Goal: Task Accomplishment & Management: Complete application form

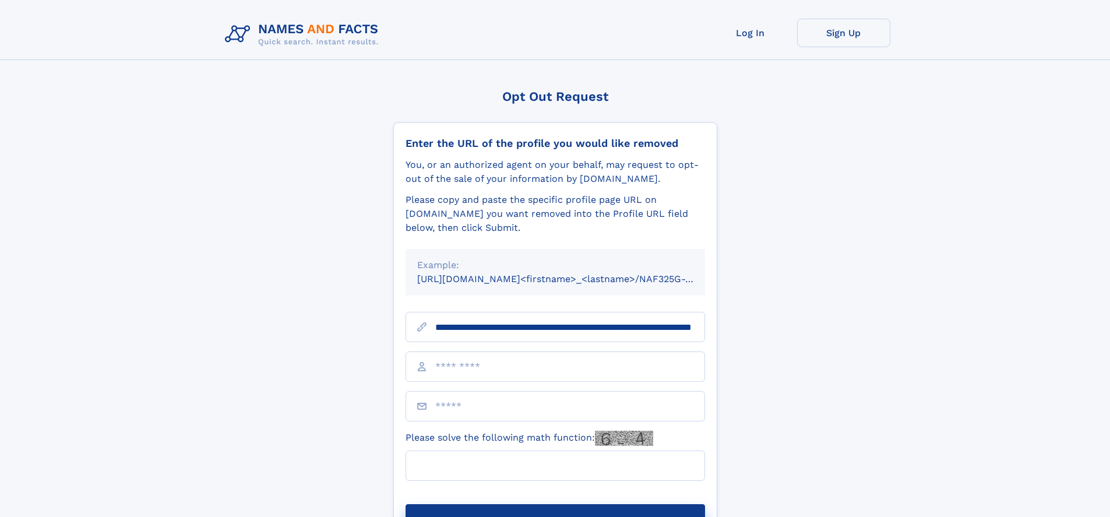
scroll to position [0, 130]
type input "**********"
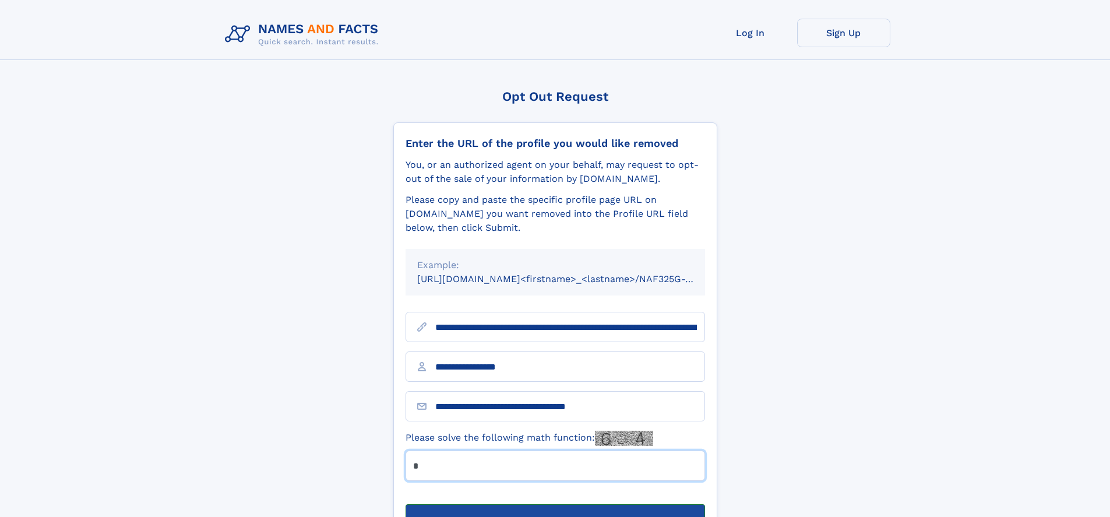
type input "*"
click at [555, 504] on button "Submit Opt Out Request" at bounding box center [556, 522] width 300 height 37
